Goal: Task Accomplishment & Management: Use online tool/utility

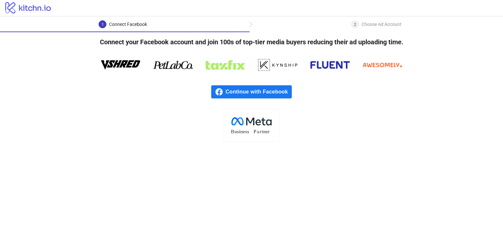
click at [286, 87] on span "Continue with Facebook" at bounding box center [259, 91] width 66 height 13
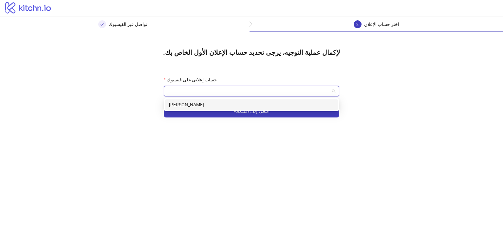
click at [198, 91] on input "حساب إعلاني على فيسبوك" at bounding box center [249, 91] width 162 height 10
click at [199, 103] on div "صالح سالم" at bounding box center [251, 104] width 165 height 7
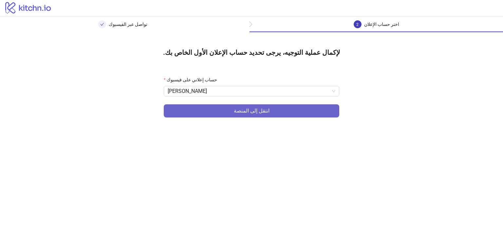
click at [207, 107] on button "انتقل إلى المنصة" at bounding box center [252, 110] width 176 height 13
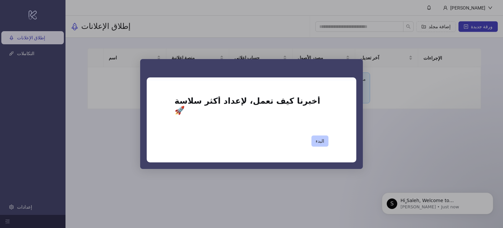
click at [319, 138] on font "البدء" at bounding box center [320, 140] width 9 height 5
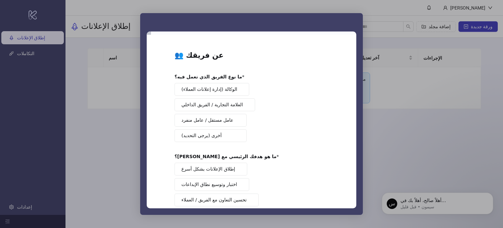
click at [237, 85] on button "الوكالة (إدارة إعلانات العملاء)" at bounding box center [212, 89] width 75 height 13
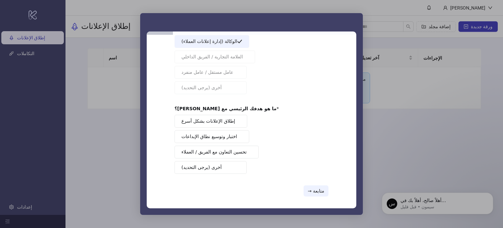
scroll to position [50, 0]
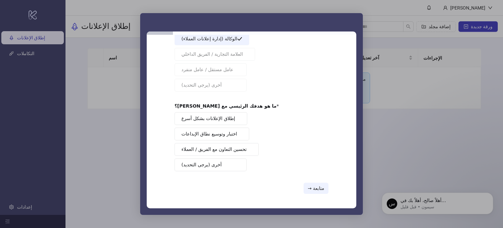
click at [243, 146] on font "تحسين التعاون مع الفريق / العملاء" at bounding box center [213, 148] width 65 height 5
click at [234, 122] on button "إطلاق الإعلانات بشكل أسرع" at bounding box center [211, 118] width 73 height 13
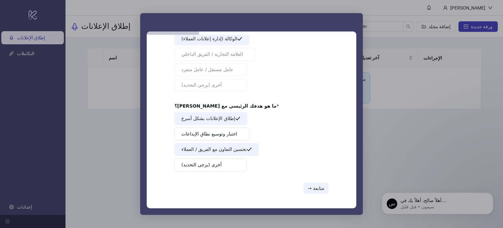
click at [231, 131] on font "اختبار وتوسيع نطاق الإبداعات" at bounding box center [209, 133] width 56 height 5
click at [310, 190] on button "متابعة →" at bounding box center [316, 187] width 25 height 11
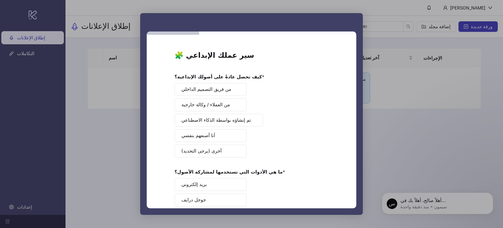
click at [226, 87] on font "من فريق التصميم الداخلي" at bounding box center [206, 88] width 50 height 5
click at [225, 105] on font "من العملاء / وكالة خارجية" at bounding box center [205, 104] width 48 height 5
click at [232, 91] on button "من فريق التصميم الداخلي" at bounding box center [211, 89] width 72 height 13
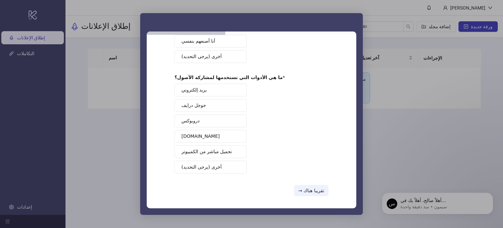
scroll to position [96, 0]
click at [228, 102] on button "جوجل درايف" at bounding box center [211, 103] width 72 height 13
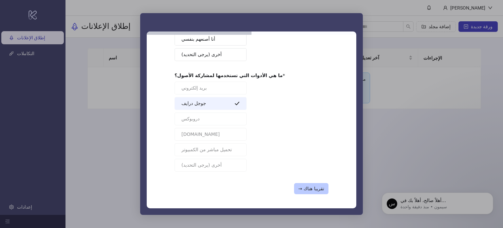
click at [304, 191] on button "تقريبا هناك →" at bounding box center [311, 188] width 34 height 11
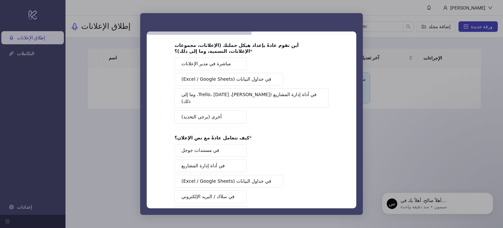
scroll to position [33, 0]
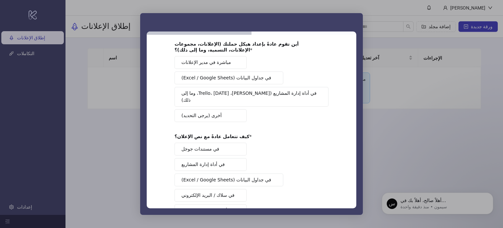
click at [234, 62] on span "رسول الاتصال الداخلي" at bounding box center [236, 62] width 5 height 5
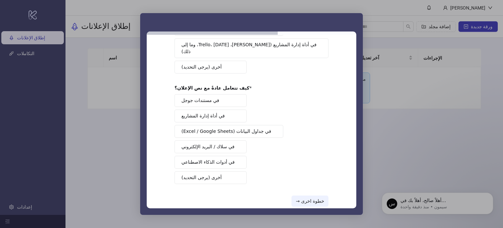
scroll to position [87, 0]
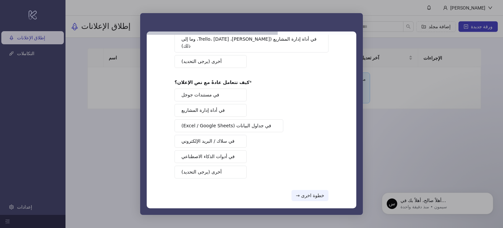
click at [232, 88] on button "في مستندات جوجل" at bounding box center [211, 94] width 72 height 13
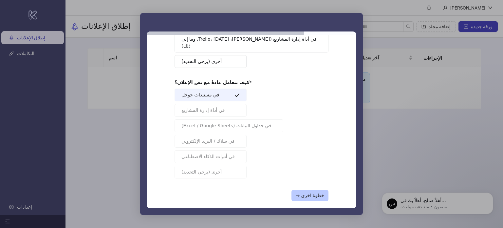
click at [303, 193] on font "خطوة اخرى →" at bounding box center [310, 195] width 28 height 5
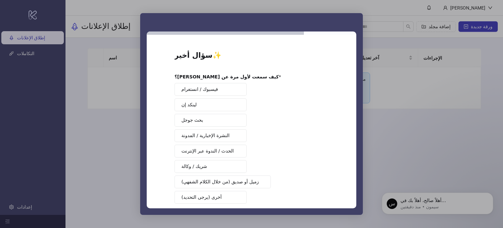
click at [230, 148] on font "الحدث / الندوة عبر الإنترنت" at bounding box center [207, 150] width 52 height 5
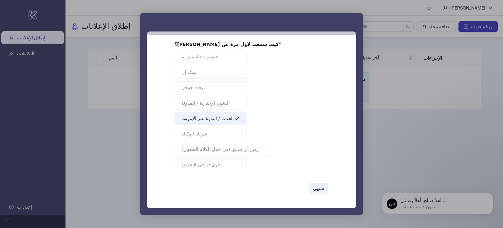
scroll to position [32, 0]
click at [324, 190] on button "منتهي" at bounding box center [319, 187] width 20 height 11
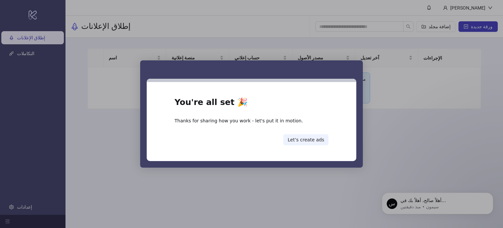
scroll to position [0, 0]
click at [314, 139] on button "Let’s create ads" at bounding box center [305, 139] width 45 height 11
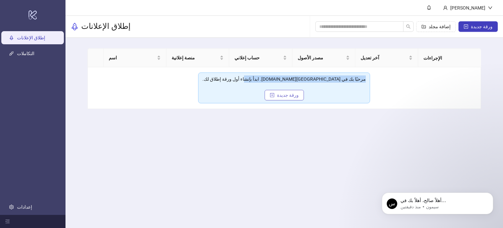
drag, startPoint x: 290, startPoint y: 100, endPoint x: 289, endPoint y: 95, distance: 4.9
click at [289, 95] on div "مرحبًا بك في Kitchn.io. ابدأ بإنشاء أول ورقة إطلاق لك. ورقة جديدة" at bounding box center [284, 87] width 172 height 31
click at [289, 95] on font "ورقة جديدة" at bounding box center [288, 94] width 22 height 5
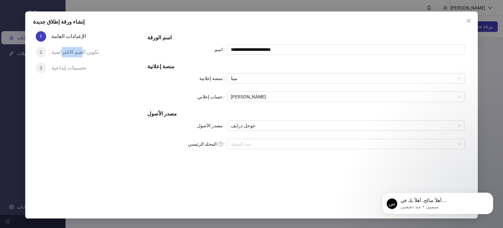
drag, startPoint x: 75, startPoint y: 55, endPoint x: 60, endPoint y: 53, distance: 15.1
click at [60, 53] on font "تكوين القيم الافتراضية" at bounding box center [74, 52] width 47 height 6
click at [450, 204] on p "سيمون • منذ دقيقتين" at bounding box center [442, 207] width 84 height 6
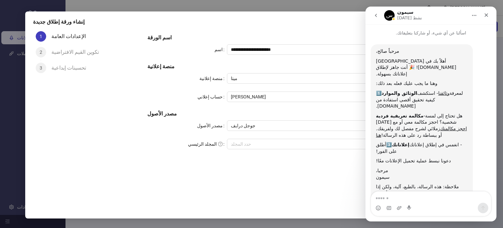
scroll to position [9, 0]
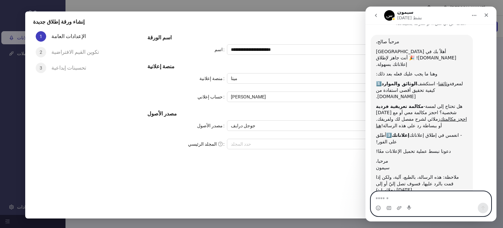
click at [405, 197] on textarea "رسالة…" at bounding box center [431, 196] width 120 height 11
type textarea "****"
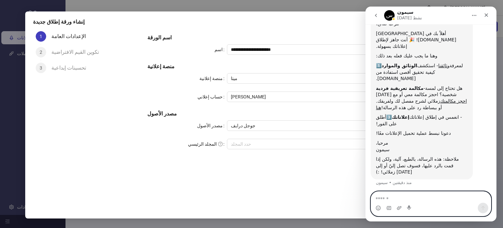
scroll to position [29, 0]
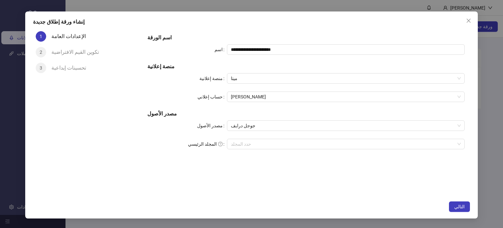
click at [352, 166] on div "**********" at bounding box center [306, 112] width 328 height 169
click at [452, 204] on button "التالي" at bounding box center [459, 206] width 21 height 10
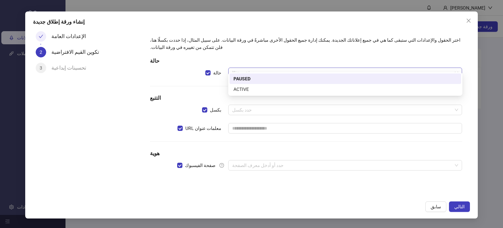
click at [314, 68] on span "متوقف مؤقتًا" at bounding box center [345, 73] width 226 height 10
click at [310, 78] on div "متوقف مؤقتًا" at bounding box center [345, 78] width 224 height 7
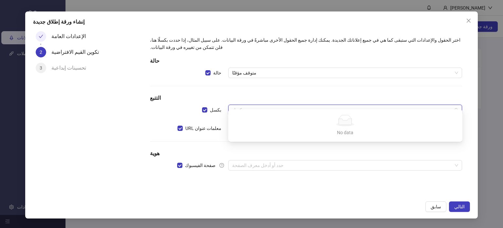
click at [298, 105] on input "search" at bounding box center [342, 110] width 220 height 10
click at [344, 106] on input "search" at bounding box center [342, 110] width 220 height 10
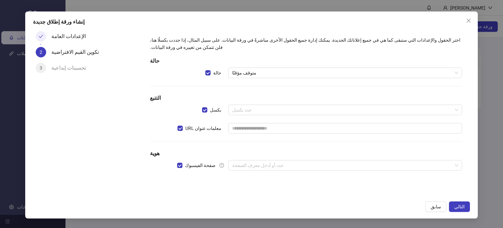
click at [317, 94] on h5 "التتبع" at bounding box center [306, 98] width 312 height 8
click at [306, 160] on input "search" at bounding box center [342, 165] width 220 height 10
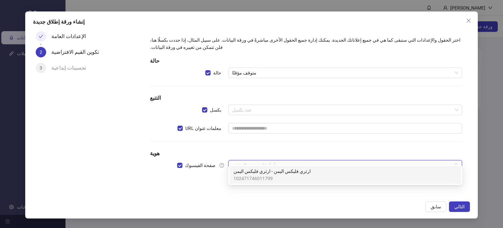
click at [302, 177] on div "ارثري فليكس اليمن - ارثري فليكس اليمن 102471746011799" at bounding box center [345, 174] width 224 height 14
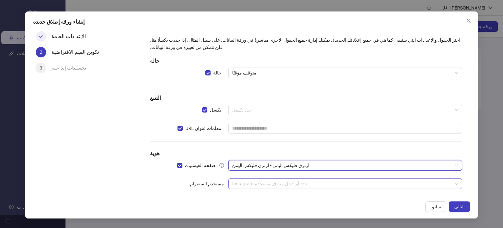
click at [298, 178] on input "search" at bounding box center [342, 183] width 220 height 10
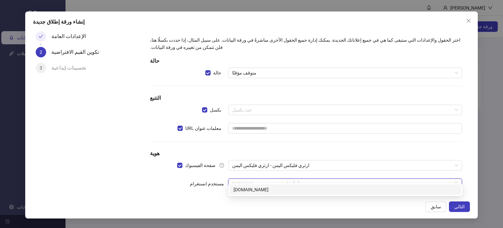
click at [292, 190] on div "arthriflex.ye" at bounding box center [345, 189] width 224 height 7
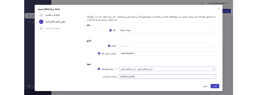
scroll to position [25, 0]
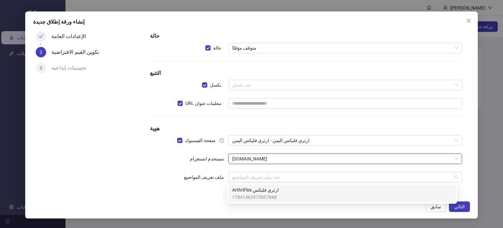
drag, startPoint x: 283, startPoint y: 181, endPoint x: 283, endPoint y: 190, distance: 8.8
click at [283, 190] on body "logo/logo-mobile إطلاق الإعلانات التكاملات إعدادات صالح سالم إطلاق الإعلانات إض…" at bounding box center [251, 114] width 503 height 228
click at [283, 190] on div "ارثري فليكس ArthriFlex 17841462975097848" at bounding box center [342, 193] width 220 height 14
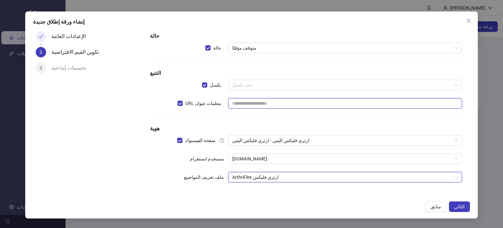
click at [299, 101] on input "text" at bounding box center [345, 103] width 234 height 10
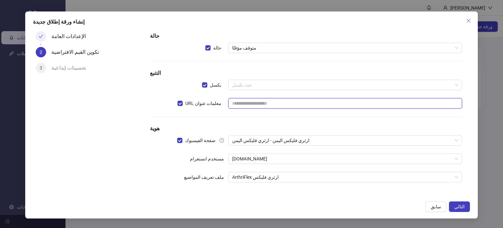
click at [316, 101] on input "text" at bounding box center [345, 103] width 234 height 10
paste input "**********"
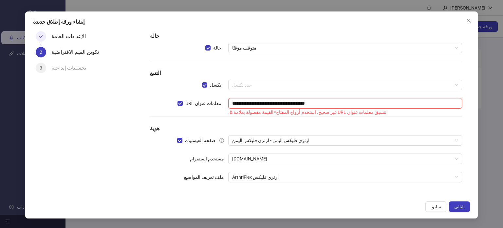
type input "**********"
click at [343, 109] on font "تنسيق معلمات عنوان URL غير صحيح. استخدم أزواج المفتاح=القيمة مفصولة بعلامة &." at bounding box center [307, 111] width 158 height 5
click at [347, 106] on input "**********" at bounding box center [345, 103] width 234 height 10
drag, startPoint x: 347, startPoint y: 106, endPoint x: 225, endPoint y: 104, distance: 121.5
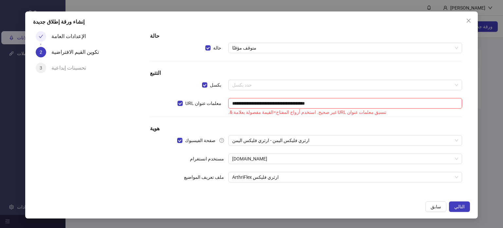
click at [225, 104] on div "**********" at bounding box center [306, 107] width 312 height 18
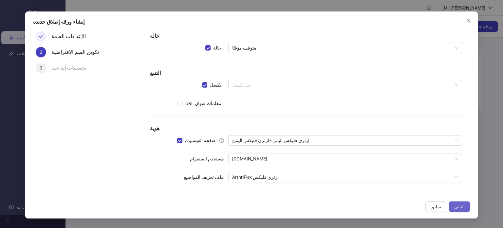
click at [460, 205] on font "التالي" at bounding box center [459, 206] width 10 height 5
click at [309, 86] on input "search" at bounding box center [342, 85] width 220 height 10
click at [310, 90] on div "الرجاء تحديد بكسل!" at bounding box center [345, 93] width 234 height 7
paste input "**********"
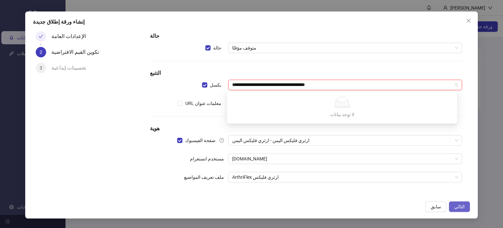
type input "**********"
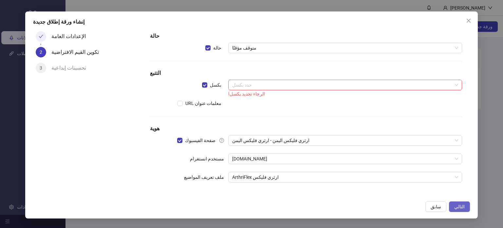
click at [454, 204] on button "التالي" at bounding box center [459, 206] width 21 height 10
click at [466, 22] on icon "يغلق" at bounding box center [468, 20] width 5 height 5
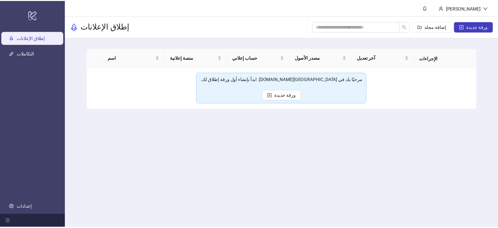
scroll to position [0, 0]
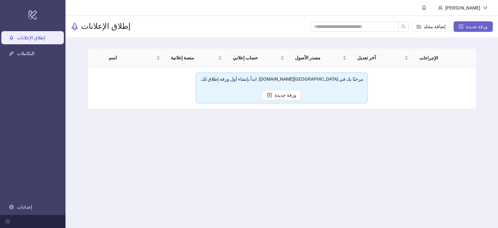
click at [462, 27] on button "ورقة جديدة" at bounding box center [473, 26] width 39 height 10
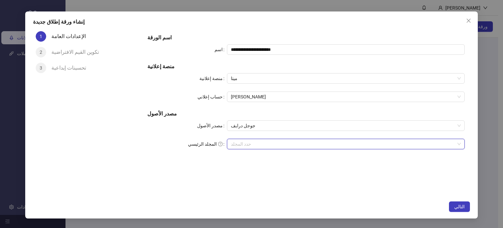
click at [305, 143] on input "المجلد الرئيسي" at bounding box center [343, 144] width 224 height 10
click at [455, 208] on button "التالي" at bounding box center [459, 206] width 21 height 10
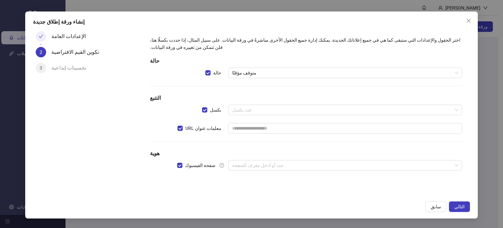
click at [327, 108] on div "اختر الحقول والإعدادات التي ستبقى كما هي في جميع إعلاناتك الجديدة. يمكنك إدارة …" at bounding box center [305, 107] width 317 height 147
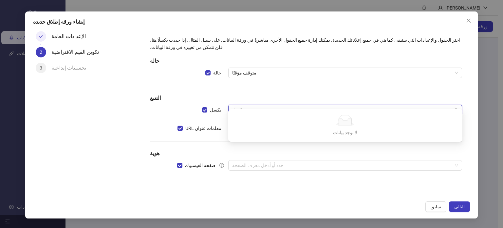
click at [451, 106] on input "search" at bounding box center [342, 110] width 220 height 10
click at [464, 20] on span "يغلق" at bounding box center [468, 20] width 10 height 5
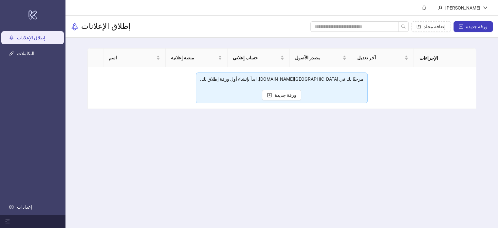
scroll to position [20, 0]
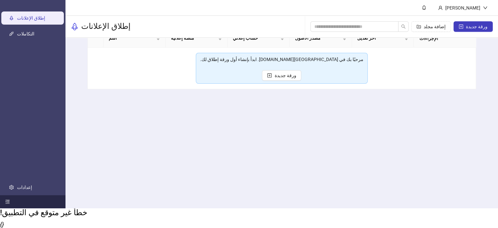
click at [9, 199] on icon "قائمة قابلة للطي" at bounding box center [7, 201] width 5 height 5
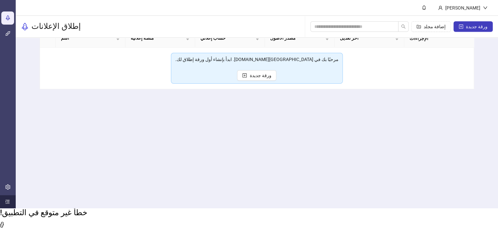
click at [9, 199] on icon "menu-unfold" at bounding box center [7, 201] width 5 height 5
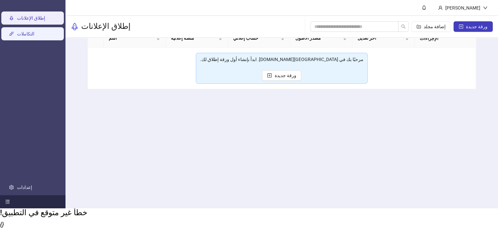
click at [34, 35] on link "التكاملات" at bounding box center [25, 33] width 17 height 5
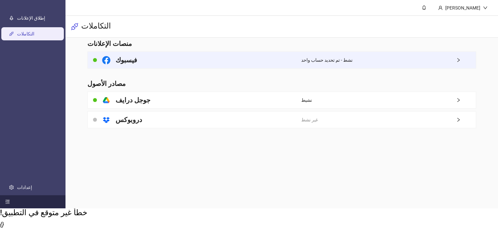
click at [135, 61] on div "فيسبوك" at bounding box center [194, 60] width 213 height 16
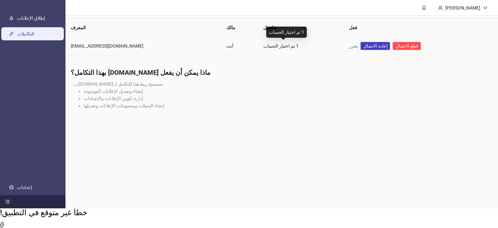
click at [263, 46] on font "1 تم اختيار الحساب" at bounding box center [280, 45] width 35 height 5
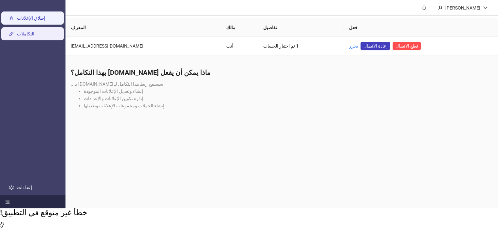
click at [17, 21] on link "إطلاق الإعلانات" at bounding box center [31, 17] width 28 height 5
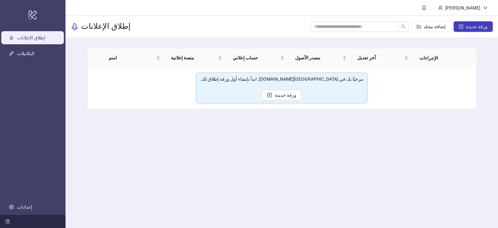
click at [293, 86] on div "مرحبًا بك في Kitchn.io. ابدأ بإنشاء أول ورقة إطلاق لك. ورقة جديدة" at bounding box center [281, 87] width 163 height 25
click at [145, 77] on td "مرحبًا بك في Kitchn.io. ابدأ بإنشاء أول ورقة إطلاق لك. ورقة جديدة" at bounding box center [282, 88] width 388 height 42
click at [136, 61] on div "اسم" at bounding box center [134, 57] width 51 height 7
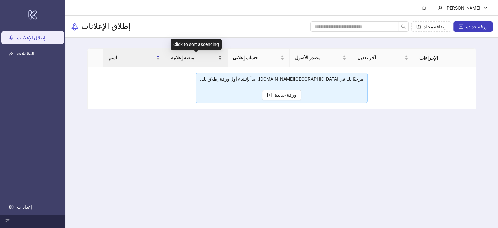
click at [171, 61] on div "منصة إعلانية" at bounding box center [196, 57] width 51 height 7
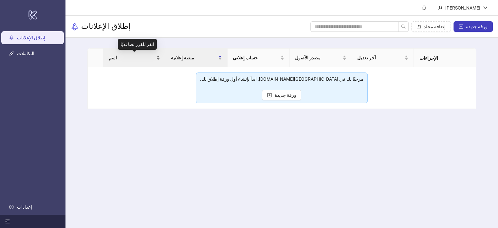
click at [160, 59] on div "اسم" at bounding box center [134, 57] width 51 height 7
click at [90, 40] on main "اسم منصة إعلانية حساب إعلاني مصدر الأصول آخر تعديل الإجراءات مرحبًا بك في Kitch…" at bounding box center [281, 79] width 399 height 82
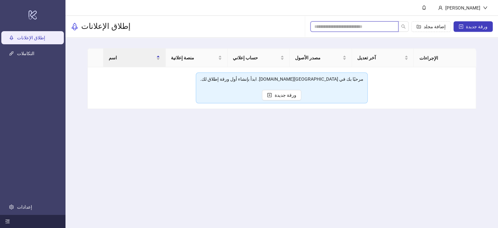
click at [377, 26] on input "search" at bounding box center [351, 26] width 75 height 7
click at [355, 128] on main "صالح سالم إطلاق الإعلانات إضافة مجلد ورقة جديدة اسم منصة إعلانية حساب إعلاني مص…" at bounding box center [281, 114] width 433 height 228
drag, startPoint x: 217, startPoint y: 145, endPoint x: 241, endPoint y: 120, distance: 35.0
click at [222, 134] on main "صالح سالم إطلاق الإعلانات إضافة مجلد ورقة جديدة اسم منصة إعلانية حساب إعلاني مص…" at bounding box center [281, 114] width 433 height 228
click at [282, 96] on font "ورقة جديدة" at bounding box center [285, 94] width 22 height 5
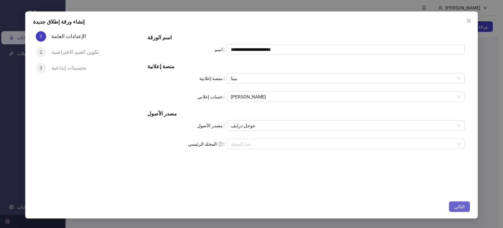
click at [465, 206] on button "التالي" at bounding box center [459, 206] width 21 height 10
